Goal: Information Seeking & Learning: Learn about a topic

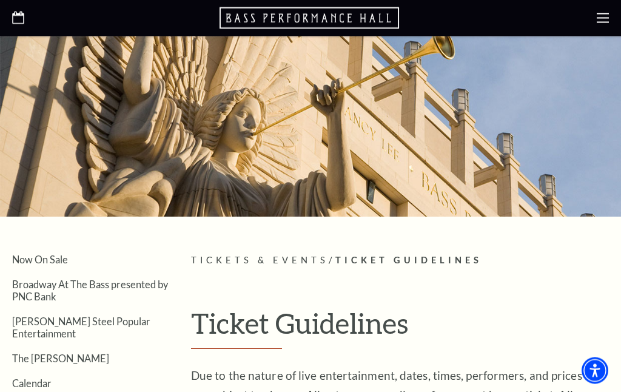
scroll to position [15, 0]
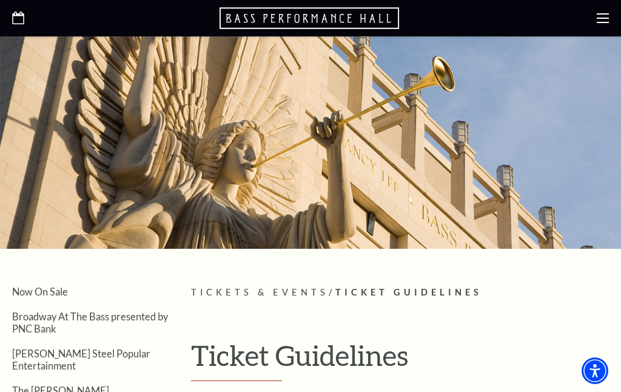
click at [602, 24] on icon at bounding box center [603, 18] width 12 height 12
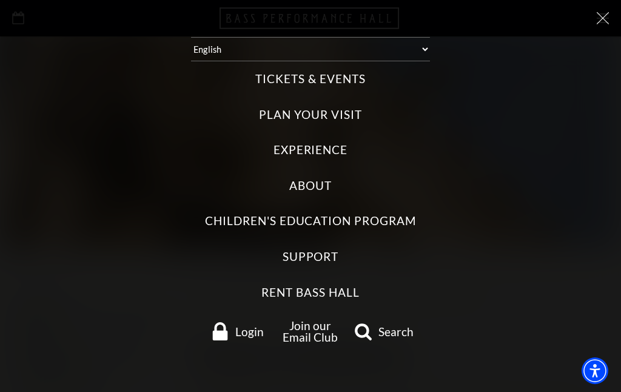
click at [308, 183] on label "About" at bounding box center [310, 186] width 42 height 16
click at [0, 0] on input "About" at bounding box center [0, 0] width 0 height 0
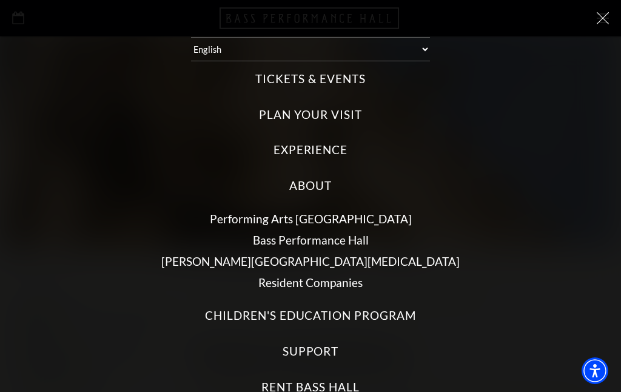
click at [332, 237] on link "Bass Performance Hall" at bounding box center [311, 240] width 116 height 14
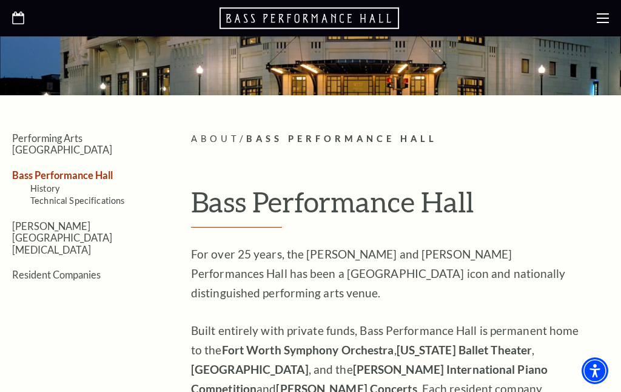
scroll to position [168, 0]
click at [96, 196] on link "Technical Specifications" at bounding box center [77, 201] width 94 height 10
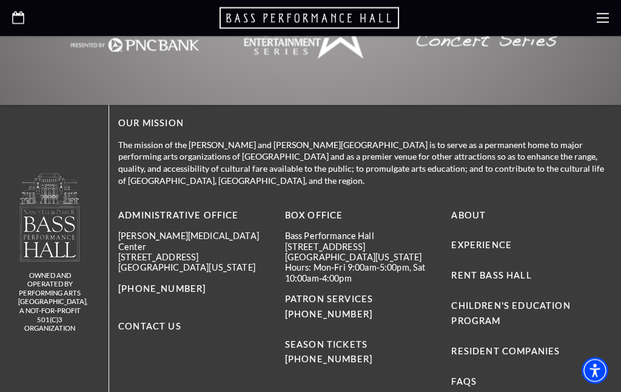
scroll to position [2635, 0]
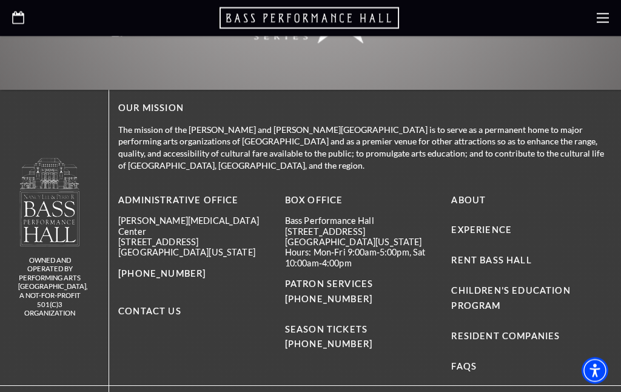
click at [468, 362] on link "FAQs" at bounding box center [463, 367] width 25 height 10
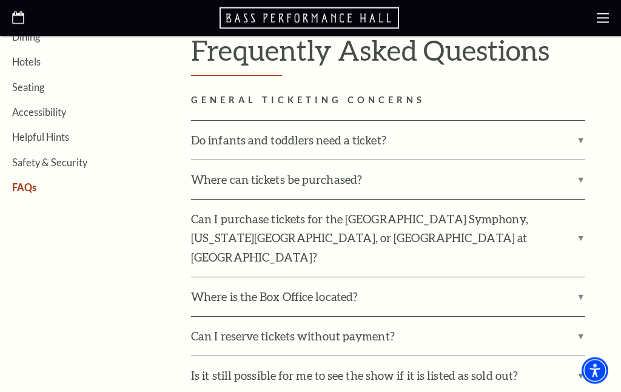
scroll to position [320, 0]
click at [584, 210] on label "Can I purchase tickets for the [GEOGRAPHIC_DATA] Symphony, [US_STATE][GEOGRAPHI…" at bounding box center [388, 239] width 394 height 78
click at [0, 0] on input "Can I purchase tickets for the [GEOGRAPHIC_DATA] Symphony, [US_STATE][GEOGRAPHI…" at bounding box center [0, 0] width 0 height 0
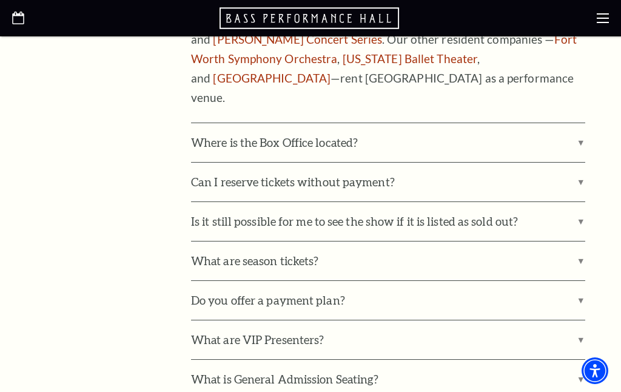
scroll to position [649, 0]
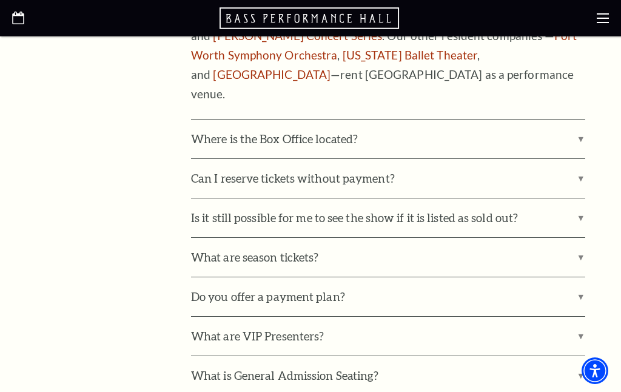
click at [583, 159] on label "Can I reserve tickets without payment?" at bounding box center [388, 178] width 394 height 39
click at [0, 0] on input "Can I reserve tickets without payment?" at bounding box center [0, 0] width 0 height 0
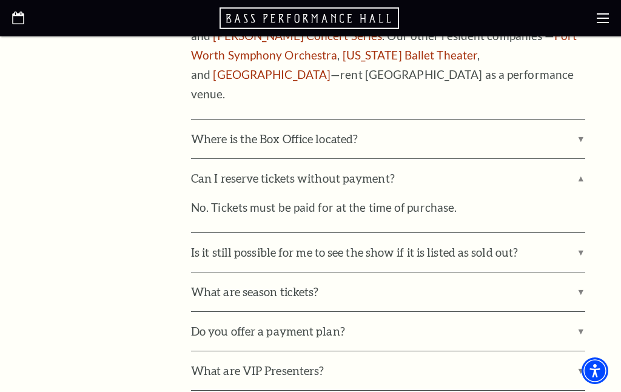
click at [595, 110] on div "GENERAL TICKETING CONCERNS Do infants and toddlers need a ticket? Yes. Everyone…" at bounding box center [400, 98] width 418 height 666
click at [582, 159] on label "Can I reserve tickets without payment?" at bounding box center [388, 178] width 394 height 39
click at [0, 0] on input "Can I reserve tickets without payment?" at bounding box center [0, 0] width 0 height 0
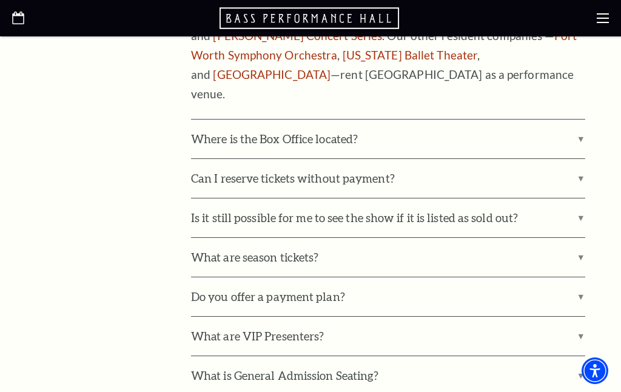
click at [585, 198] on label "Is it still possible for me to see the show if it is listed as sold out?" at bounding box center [388, 217] width 394 height 39
click at [0, 0] on input "Is it still possible for me to see the show if it is listed as sold out?" at bounding box center [0, 0] width 0 height 0
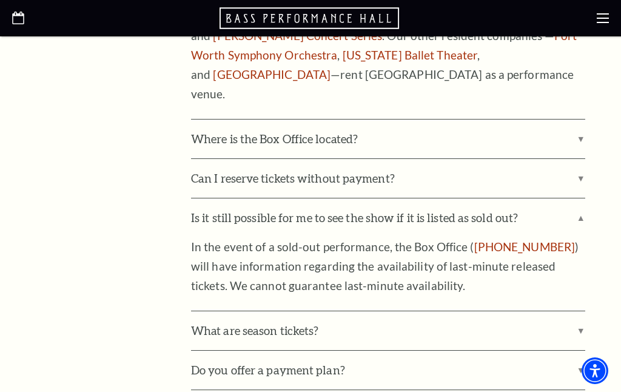
click at [584, 198] on label "Is it still possible for me to see the show if it is listed as sold out?" at bounding box center [388, 217] width 394 height 39
click at [0, 0] on input "Is it still possible for me to see the show if it is listed as sold out?" at bounding box center [0, 0] width 0 height 0
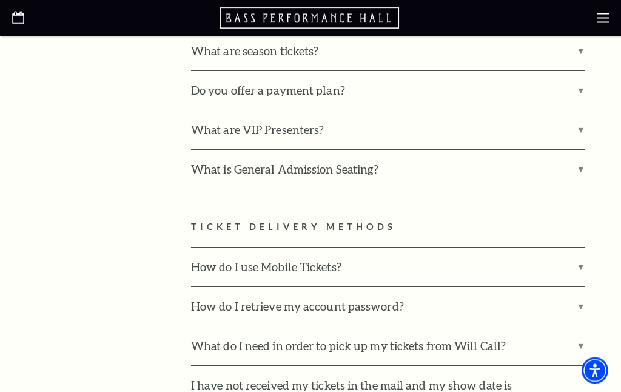
scroll to position [855, 0]
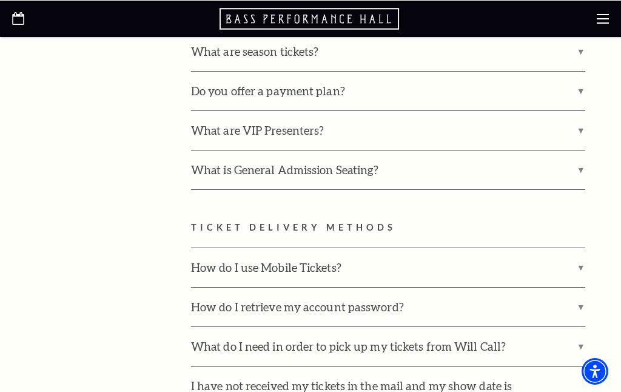
click at [584, 150] on label "What is General Admission Seating?" at bounding box center [388, 169] width 394 height 39
click at [0, 0] on input "What is General Admission Seating?" at bounding box center [0, 0] width 0 height 0
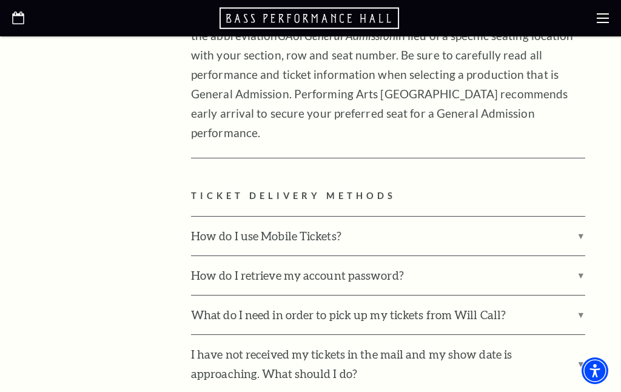
scroll to position [1154, 0]
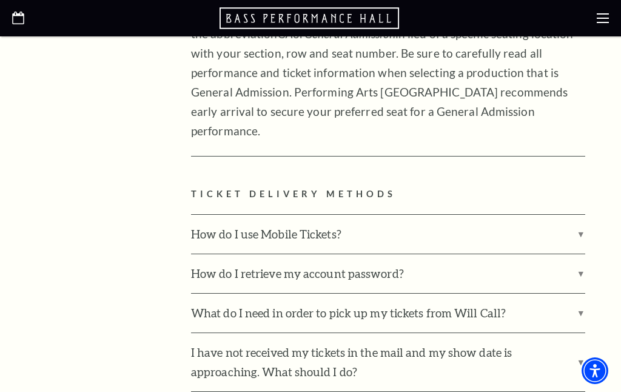
click at [581, 215] on label "How do I use Mobile Tickets?" at bounding box center [388, 234] width 394 height 39
click at [0, 0] on input "How do I use Mobile Tickets?" at bounding box center [0, 0] width 0 height 0
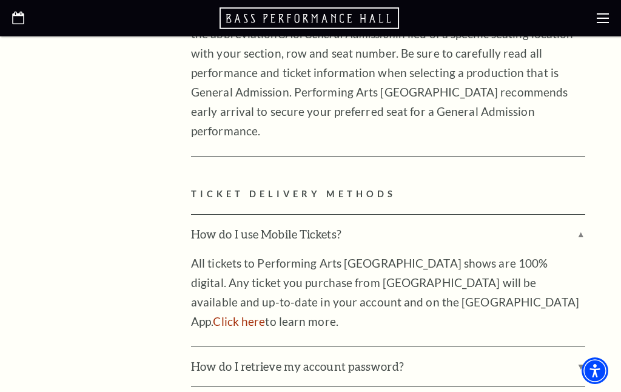
click at [0, 0] on input "What do I need in order to pick up my tickets from Will Call?" at bounding box center [0, 0] width 0 height 0
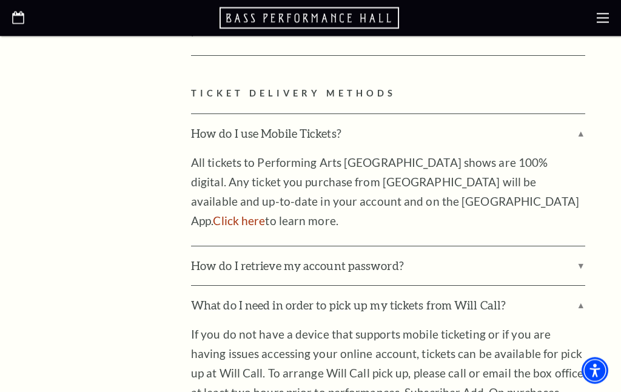
scroll to position [1267, 0]
